Goal: Information Seeking & Learning: Learn about a topic

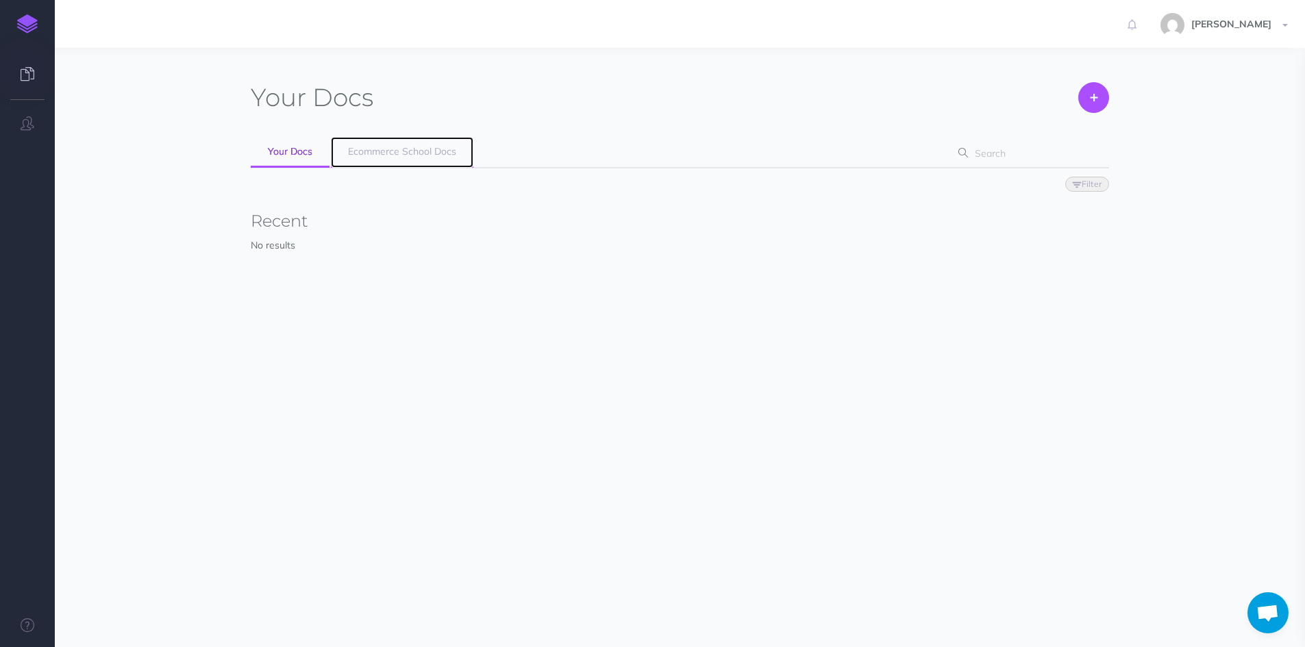
click at [424, 150] on span "Ecommerce School Docs" at bounding box center [402, 151] width 108 height 12
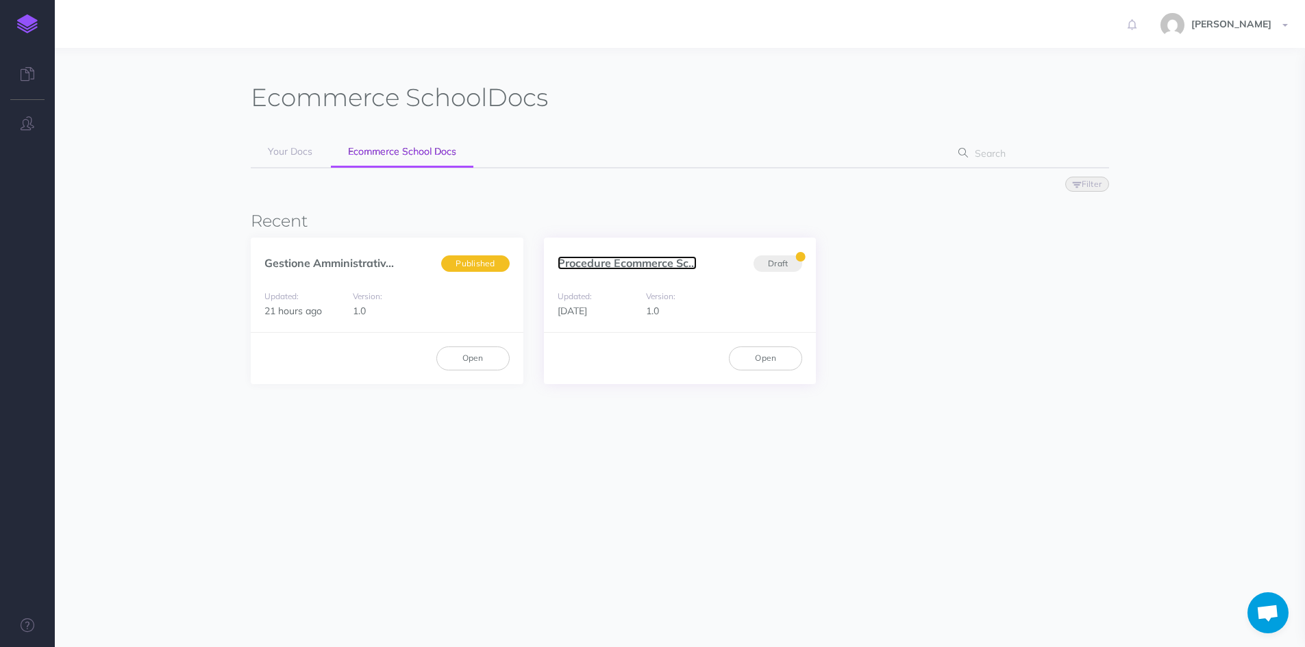
click at [642, 264] on link "Procedure Ecommerce Sc..." at bounding box center [627, 263] width 139 height 14
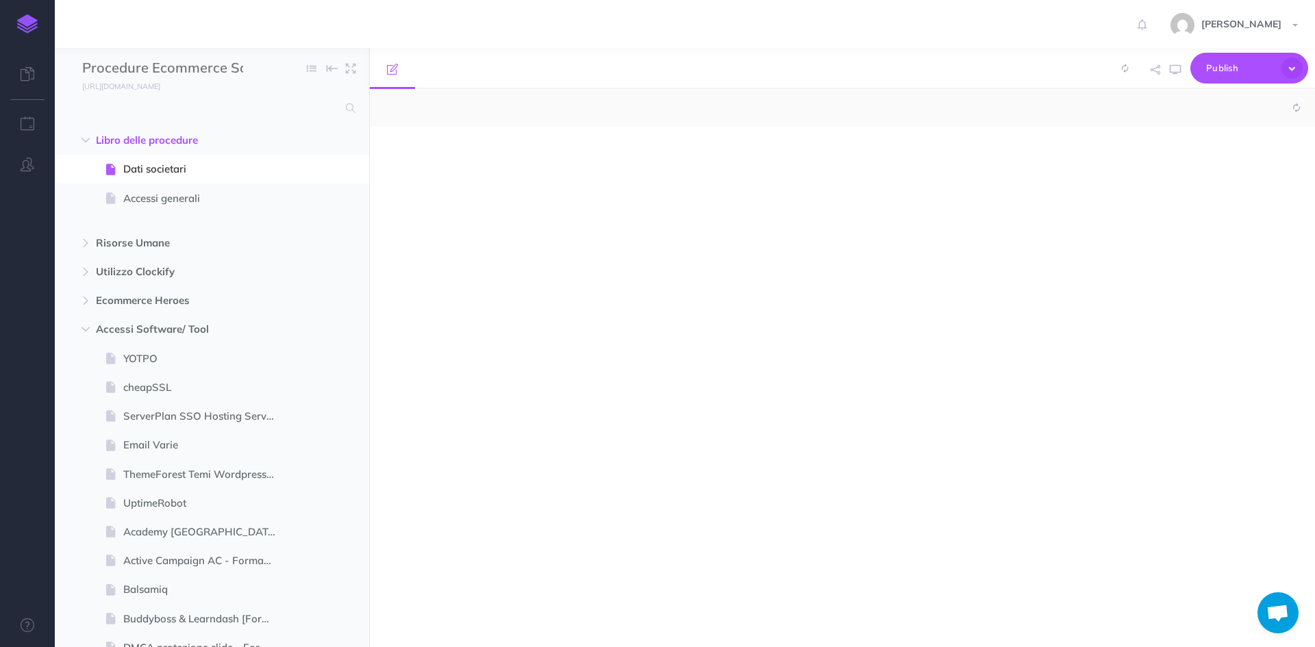
select select "null"
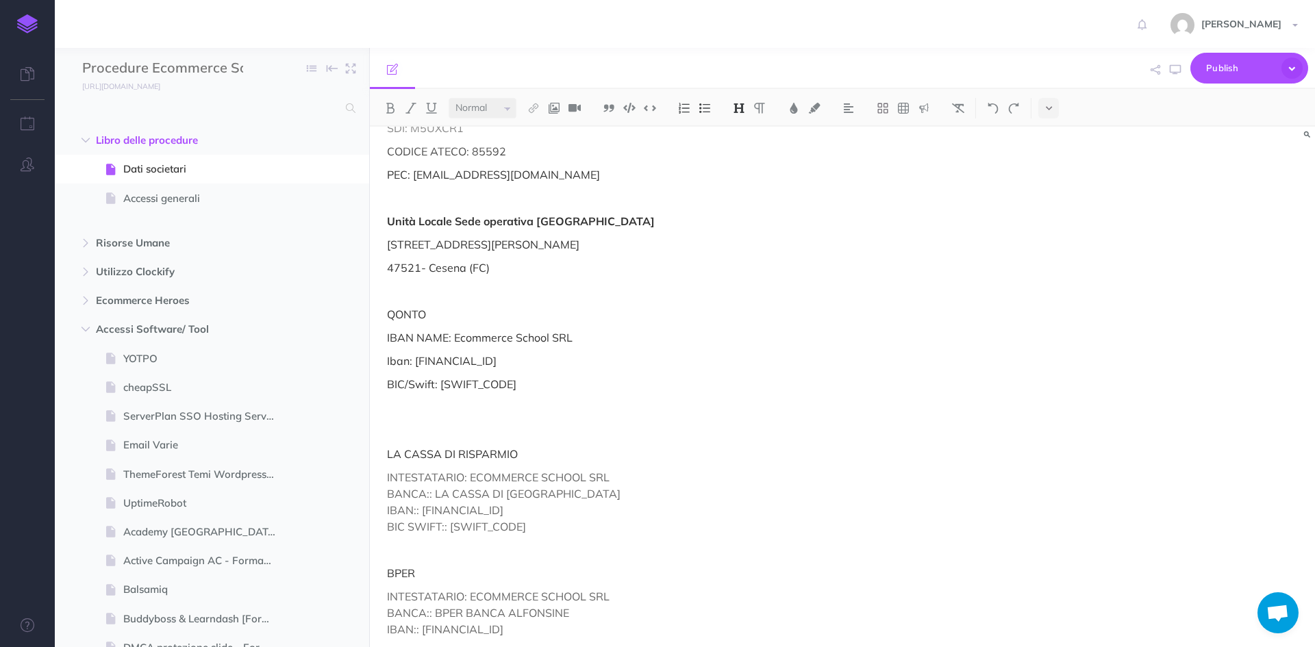
scroll to position [290, 0]
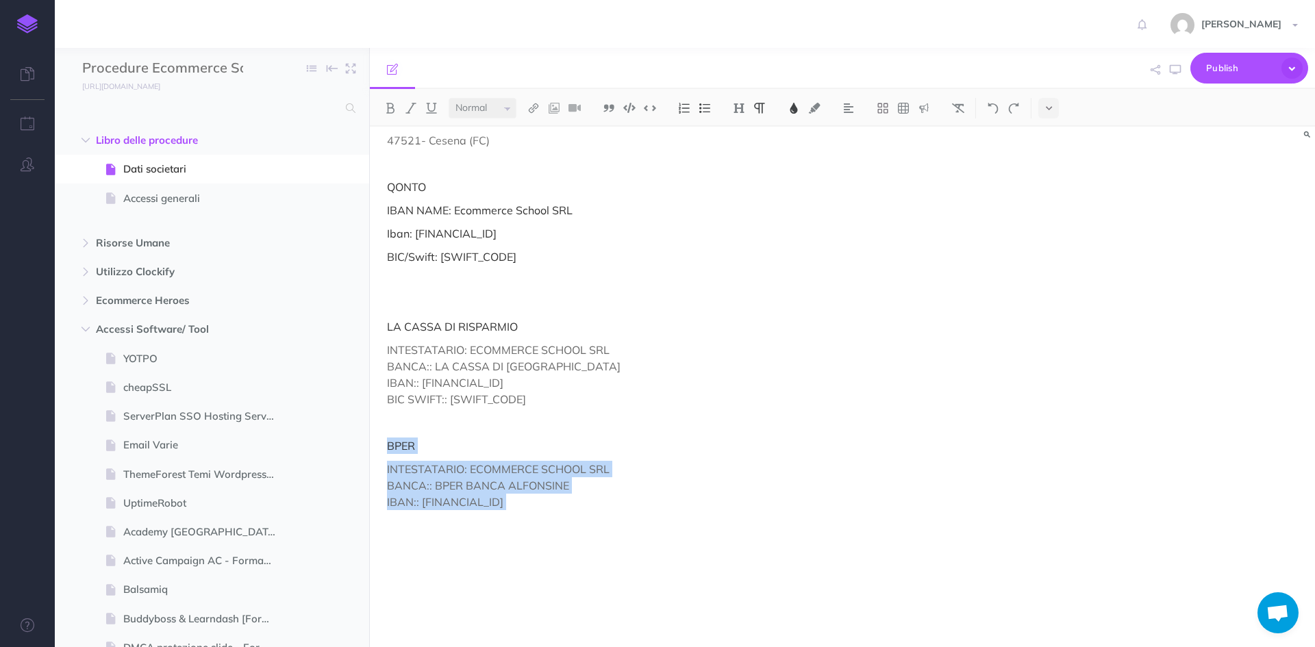
drag, startPoint x: 469, startPoint y: 473, endPoint x: 658, endPoint y: 522, distance: 195.2
click at [658, 522] on div "Dati Societari Ragione sociale: Ecommerce School Srl Sede legale: Via Copernico…" at bounding box center [701, 241] width 662 height 811
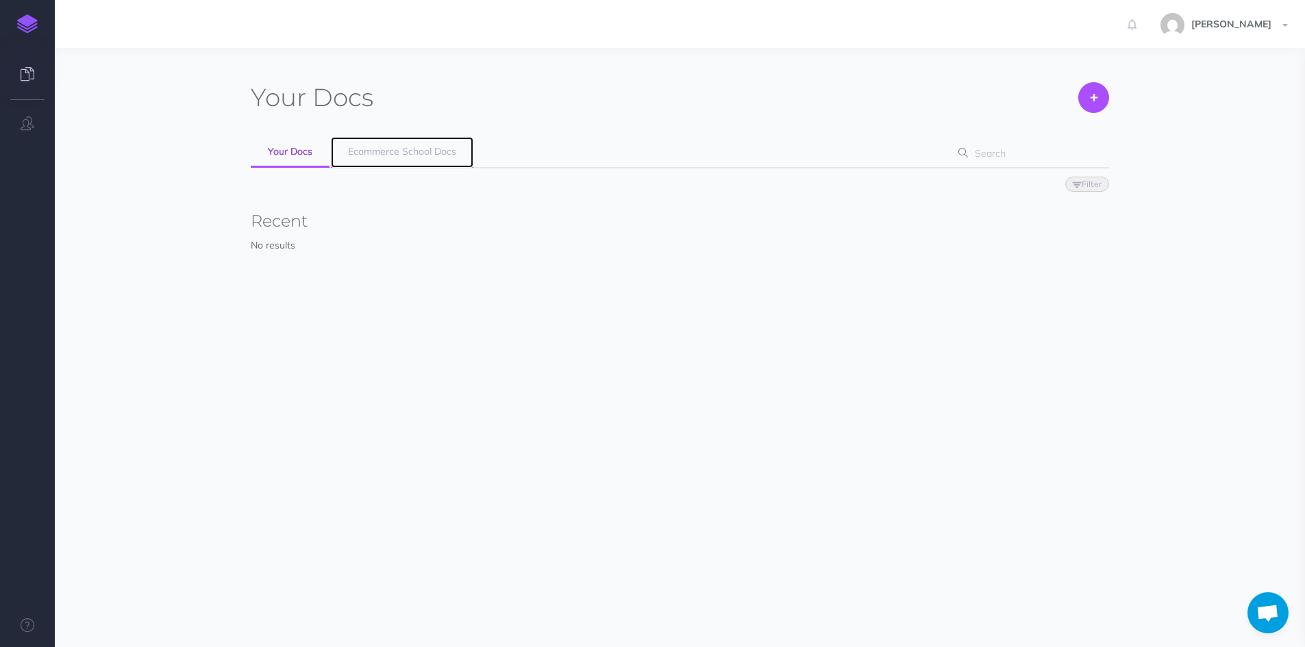
click at [395, 151] on span "Ecommerce School Docs" at bounding box center [402, 151] width 108 height 12
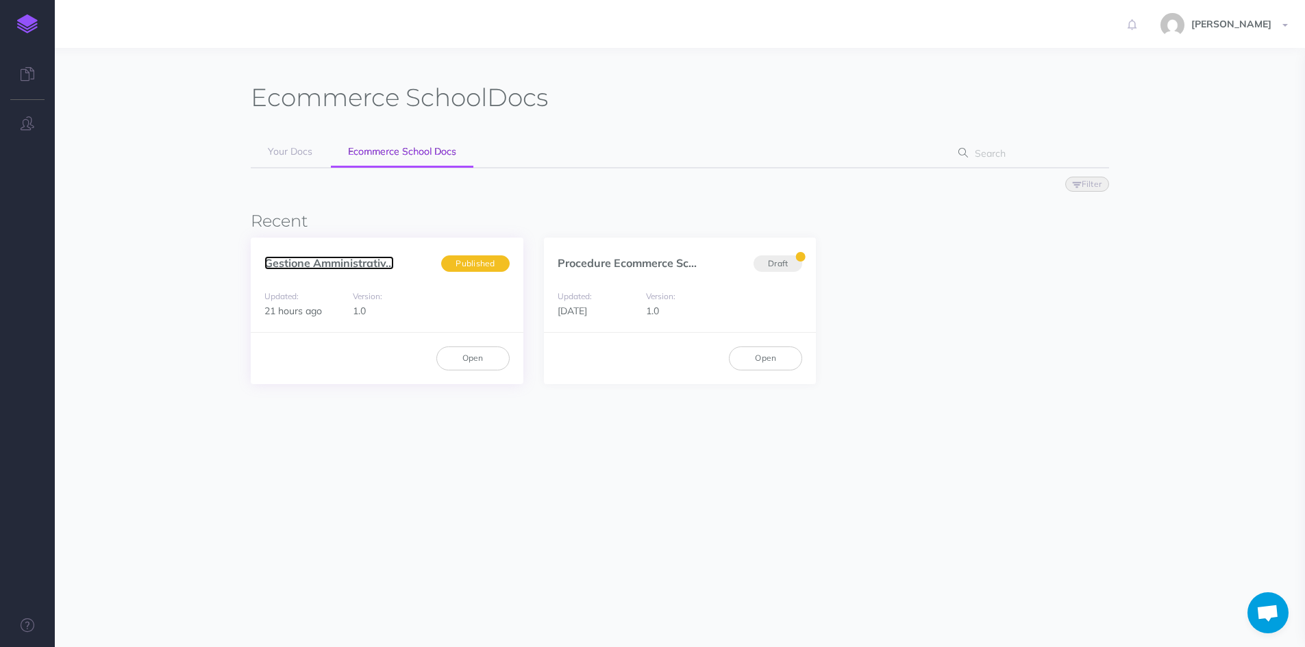
click at [343, 262] on link "Gestione Amministrativ..." at bounding box center [328, 263] width 129 height 14
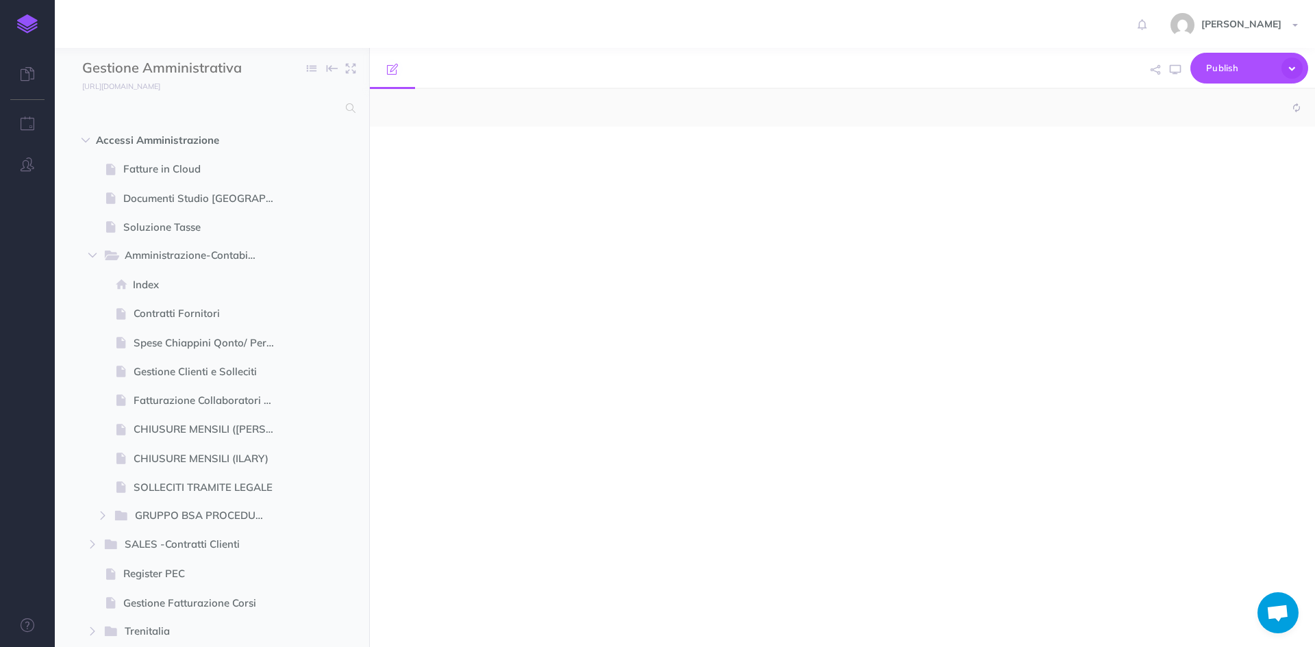
select select "null"
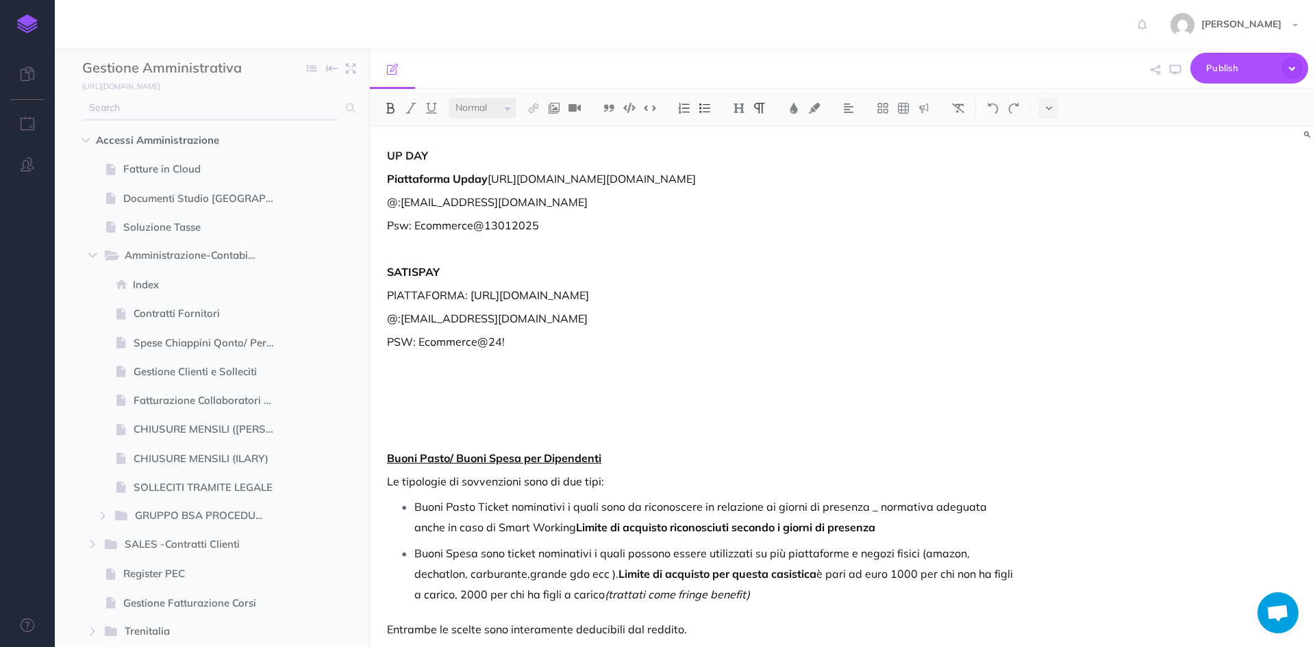
click at [185, 106] on input "text" at bounding box center [210, 108] width 256 height 25
type input "cassa"
